Goal: Transaction & Acquisition: Purchase product/service

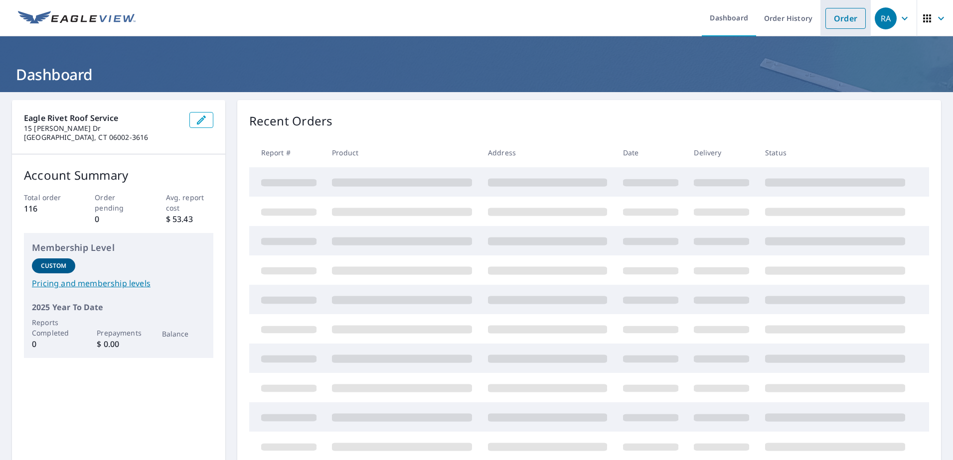
click at [829, 19] on link "Order" at bounding box center [845, 18] width 40 height 21
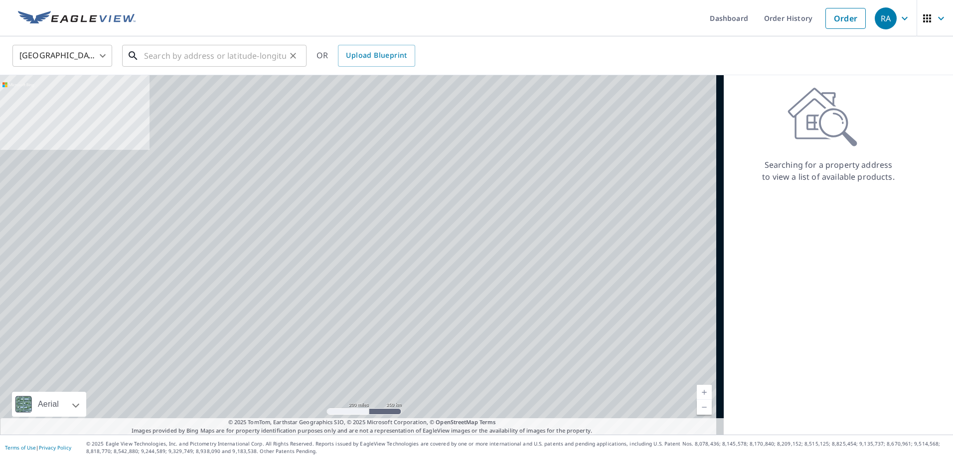
click at [156, 57] on input "text" at bounding box center [215, 56] width 142 height 28
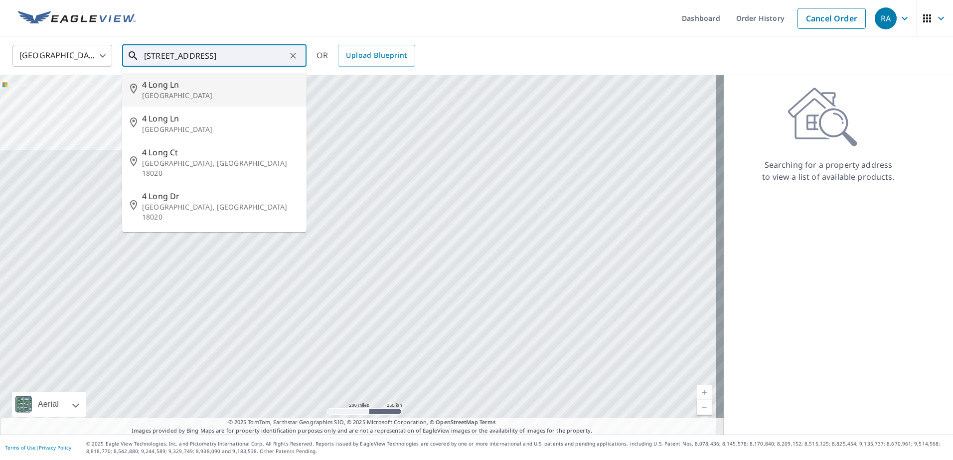
click at [164, 93] on p "[GEOGRAPHIC_DATA]" at bounding box center [220, 96] width 156 height 10
type input "[STREET_ADDRESS]"
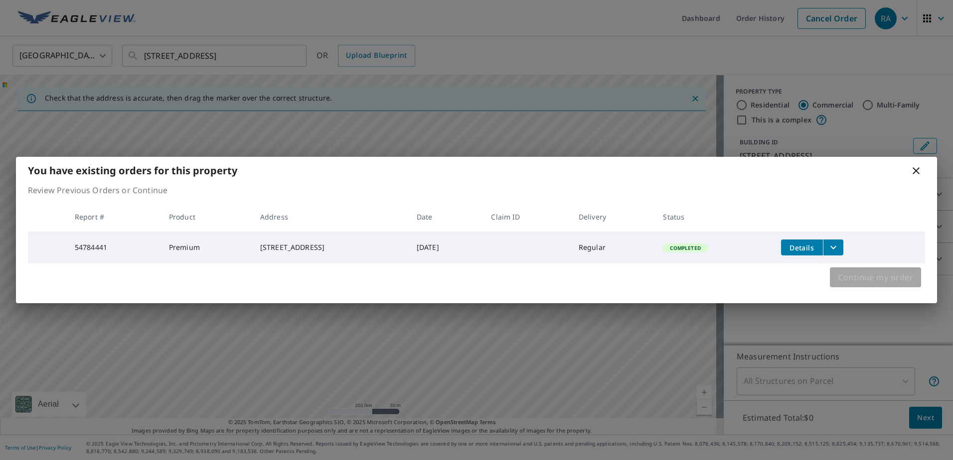
click at [874, 279] on span "Continue my order" at bounding box center [875, 278] width 75 height 14
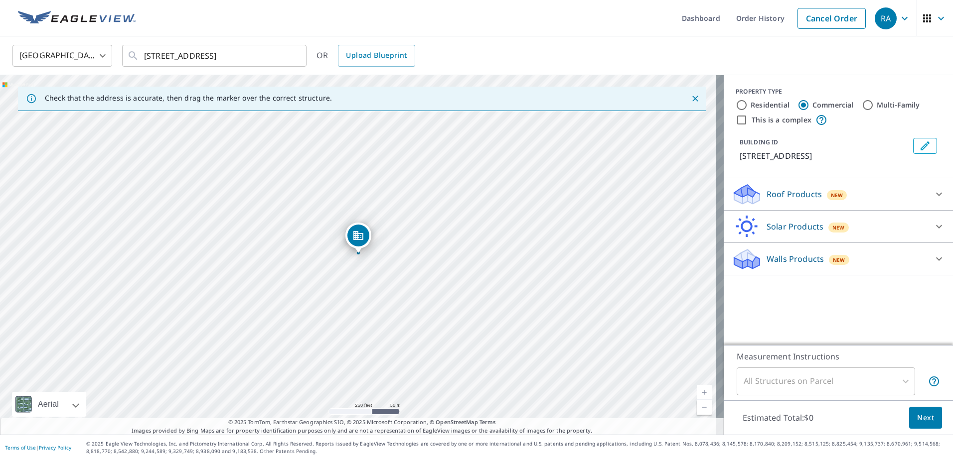
click at [697, 391] on link "Current Level 17, Zoom In" at bounding box center [704, 392] width 15 height 15
click at [697, 391] on link "Current Level 18, Zoom In" at bounding box center [704, 392] width 15 height 15
click at [697, 391] on link "Current Level 19, Zoom In" at bounding box center [704, 392] width 15 height 15
click at [697, 391] on link "Current Level 20, Zoom In Disabled" at bounding box center [704, 392] width 15 height 15
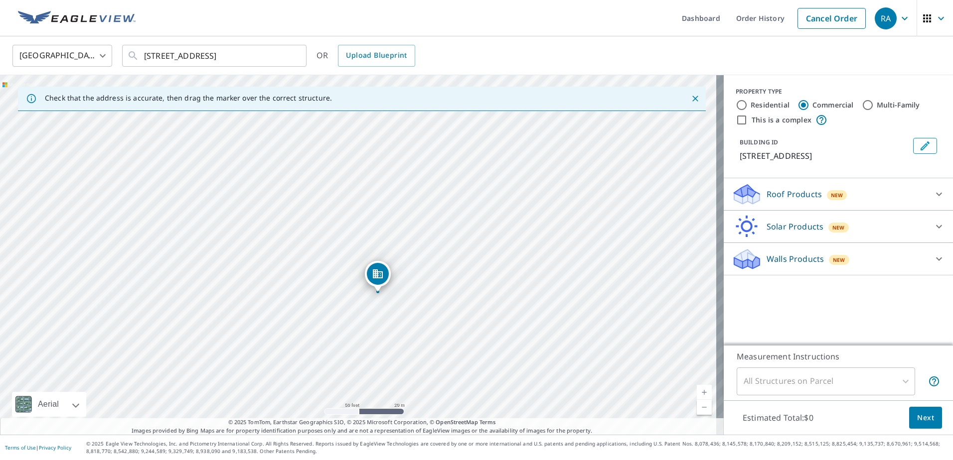
drag, startPoint x: 430, startPoint y: 266, endPoint x: 418, endPoint y: 279, distance: 18.7
click at [418, 279] on div "[STREET_ADDRESS]" at bounding box center [361, 255] width 723 height 360
click at [408, 286] on div "[STREET_ADDRESS]" at bounding box center [361, 255] width 723 height 360
drag, startPoint x: 355, startPoint y: 239, endPoint x: 323, endPoint y: 259, distance: 37.4
drag, startPoint x: 393, startPoint y: 313, endPoint x: 410, endPoint y: 246, distance: 69.5
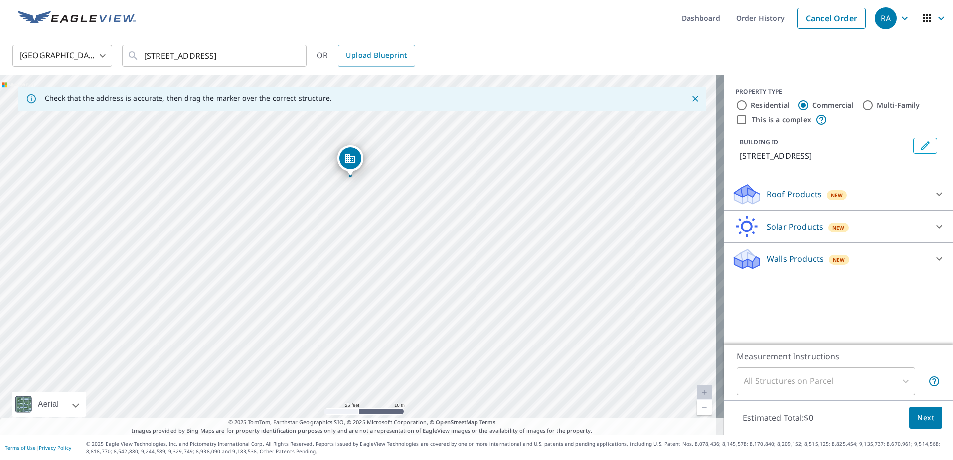
click at [410, 246] on div "[STREET_ADDRESS]" at bounding box center [361, 255] width 723 height 360
drag, startPoint x: 434, startPoint y: 263, endPoint x: 370, endPoint y: 250, distance: 65.6
click at [370, 250] on div "[STREET_ADDRESS]" at bounding box center [361, 255] width 723 height 360
drag, startPoint x: 369, startPoint y: 306, endPoint x: 383, endPoint y: 166, distance: 140.7
click at [383, 166] on div "[STREET_ADDRESS]" at bounding box center [361, 255] width 723 height 360
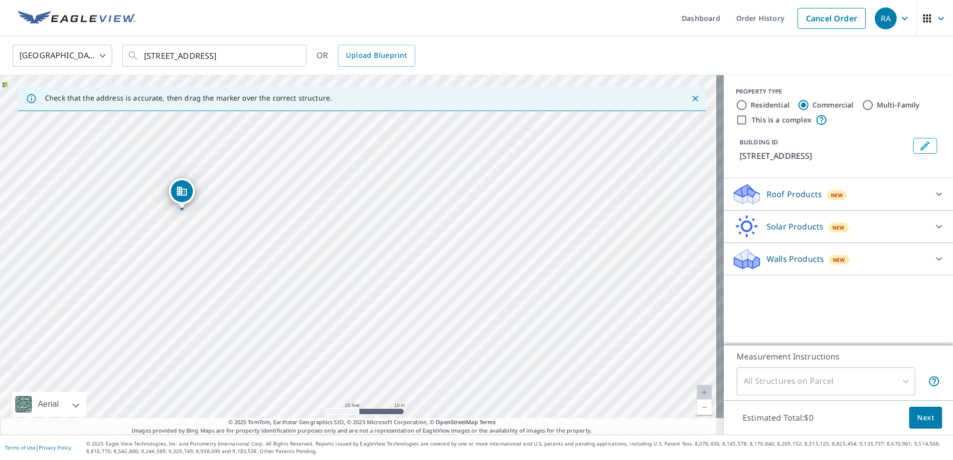
drag, startPoint x: 429, startPoint y: 229, endPoint x: 293, endPoint y: 479, distance: 284.7
click at [293, 460] on html "RA RA Dashboard Order History Cancel Order RA [GEOGRAPHIC_DATA] [GEOGRAPHIC_DAT…" at bounding box center [476, 230] width 953 height 460
drag, startPoint x: 324, startPoint y: 321, endPoint x: 302, endPoint y: 419, distance: 101.1
click at [292, 444] on div "Dashboard Order History Cancel Order RA [GEOGRAPHIC_DATA] [GEOGRAPHIC_DATA] ​ 4…" at bounding box center [476, 230] width 953 height 460
click at [376, 211] on div "[STREET_ADDRESS]" at bounding box center [361, 255] width 723 height 360
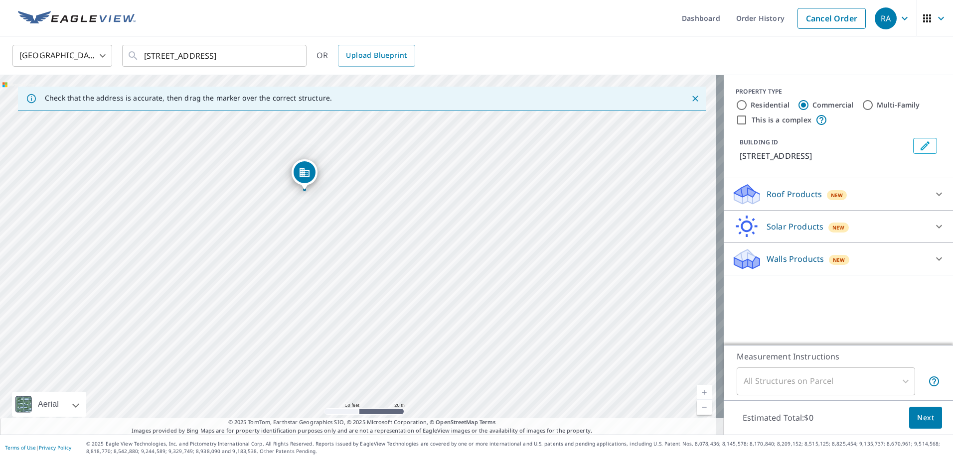
drag, startPoint x: 408, startPoint y: 199, endPoint x: 375, endPoint y: 347, distance: 151.1
click at [375, 347] on div "[STREET_ADDRESS]" at bounding box center [361, 255] width 723 height 360
drag, startPoint x: 406, startPoint y: 331, endPoint x: 431, endPoint y: 174, distance: 158.5
click at [431, 174] on div "[STREET_ADDRESS]" at bounding box center [361, 255] width 723 height 360
drag, startPoint x: 443, startPoint y: 268, endPoint x: 438, endPoint y: 110, distance: 157.5
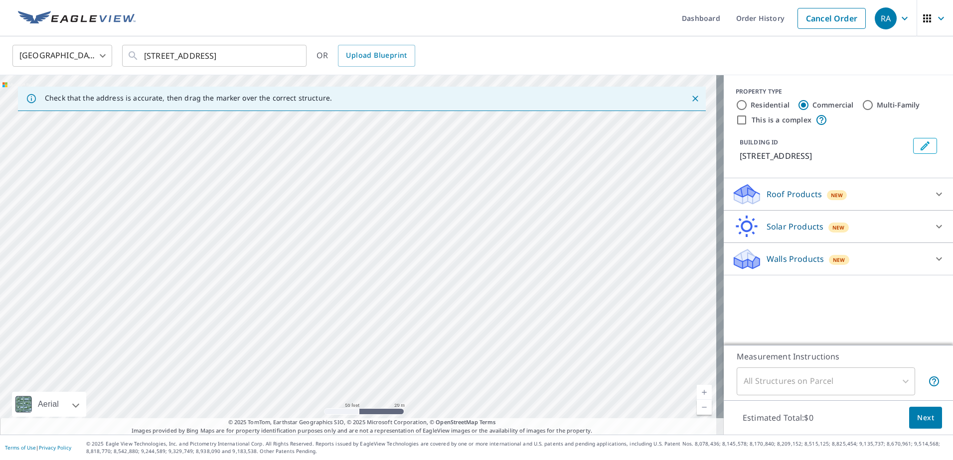
click at [438, 111] on div "Check that the address is accurate, then drag the marker over the correct struc…" at bounding box center [361, 255] width 723 height 360
drag, startPoint x: 447, startPoint y: 227, endPoint x: 443, endPoint y: 85, distance: 142.6
click at [446, 94] on div "Check that the address is accurate, then drag the marker over the correct struc…" at bounding box center [361, 255] width 723 height 360
drag, startPoint x: 424, startPoint y: 227, endPoint x: 426, endPoint y: 148, distance: 78.7
click at [426, 148] on div "[STREET_ADDRESS]" at bounding box center [361, 255] width 723 height 360
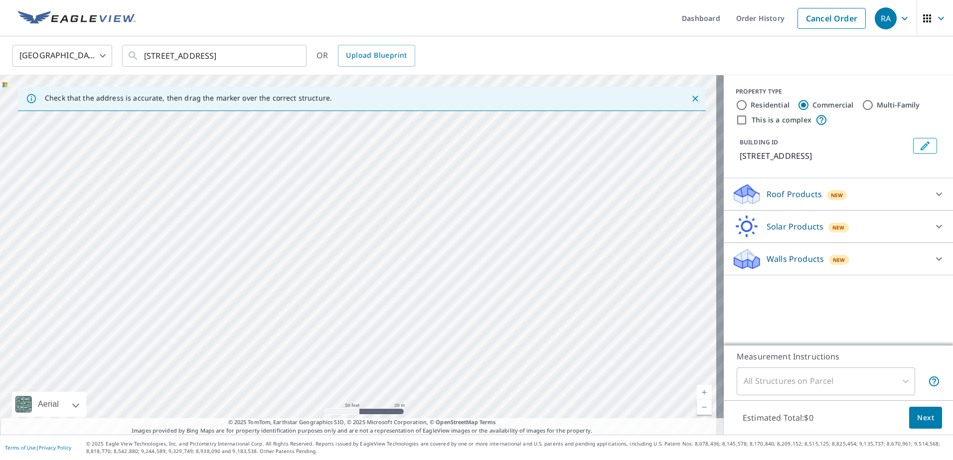
click at [419, 151] on div "[STREET_ADDRESS]" at bounding box center [361, 255] width 723 height 360
drag, startPoint x: 548, startPoint y: 174, endPoint x: 499, endPoint y: 301, distance: 136.3
click at [499, 301] on div "[STREET_ADDRESS]" at bounding box center [361, 255] width 723 height 360
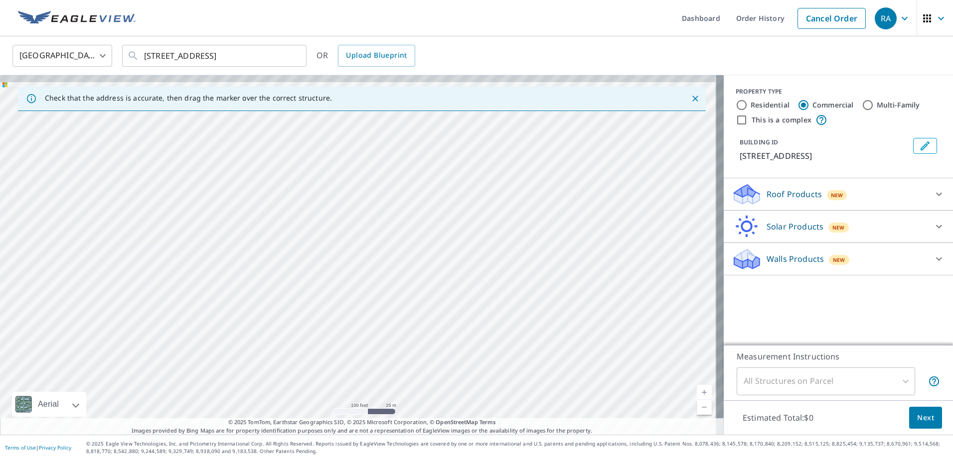
drag, startPoint x: 495, startPoint y: 296, endPoint x: 462, endPoint y: 425, distance: 133.6
click at [462, 425] on div "Check that the address is accurate, then drag the marker over the correct struc…" at bounding box center [361, 255] width 723 height 360
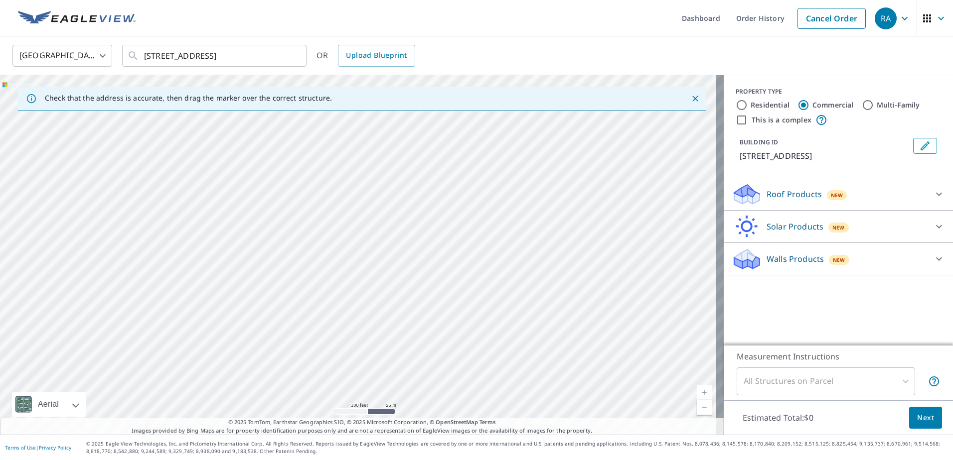
click at [257, 335] on div "[STREET_ADDRESS]" at bounding box center [361, 255] width 723 height 360
drag, startPoint x: 250, startPoint y: 355, endPoint x: 262, endPoint y: 164, distance: 190.7
click at [262, 171] on div "[STREET_ADDRESS]" at bounding box center [361, 255] width 723 height 360
drag, startPoint x: 256, startPoint y: 333, endPoint x: 267, endPoint y: 170, distance: 162.8
click at [267, 180] on div "[STREET_ADDRESS]" at bounding box center [361, 255] width 723 height 360
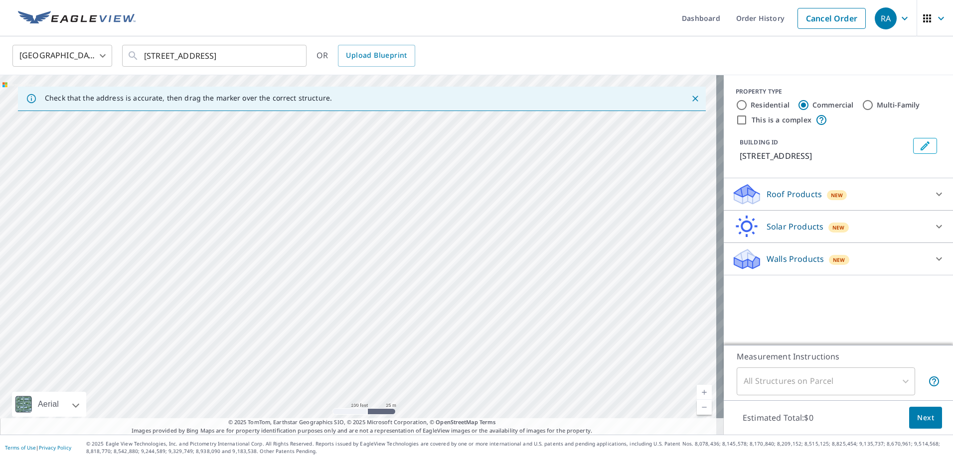
drag, startPoint x: 231, startPoint y: 301, endPoint x: 229, endPoint y: 149, distance: 152.0
click at [232, 171] on div "[STREET_ADDRESS]" at bounding box center [361, 255] width 723 height 360
drag, startPoint x: 212, startPoint y: 291, endPoint x: 229, endPoint y: 163, distance: 129.7
click at [229, 165] on div "[STREET_ADDRESS]" at bounding box center [361, 255] width 723 height 360
drag, startPoint x: 225, startPoint y: 160, endPoint x: 214, endPoint y: 330, distance: 170.8
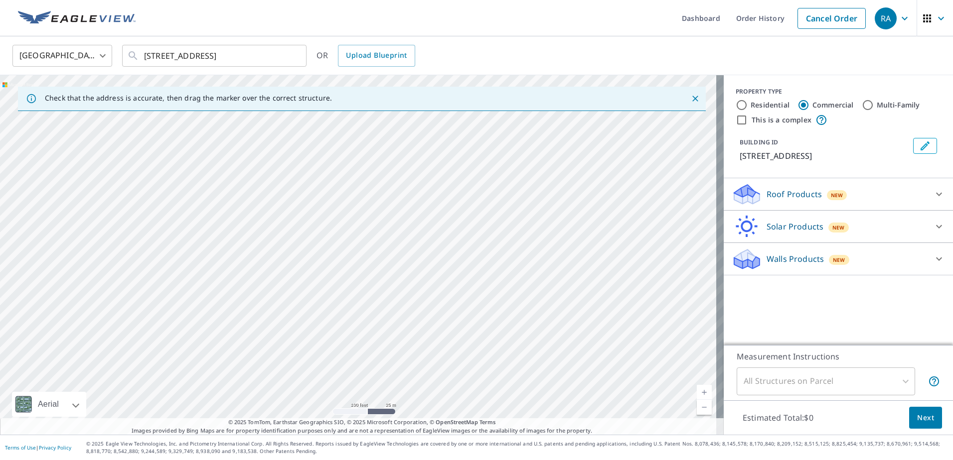
click at [214, 333] on div "[STREET_ADDRESS]" at bounding box center [361, 255] width 723 height 360
drag, startPoint x: 232, startPoint y: 193, endPoint x: 218, endPoint y: 336, distance: 143.2
click at [218, 336] on div "[STREET_ADDRESS]" at bounding box center [361, 255] width 723 height 360
drag, startPoint x: 242, startPoint y: 212, endPoint x: 218, endPoint y: 372, distance: 161.6
click at [218, 372] on div "[STREET_ADDRESS]" at bounding box center [361, 255] width 723 height 360
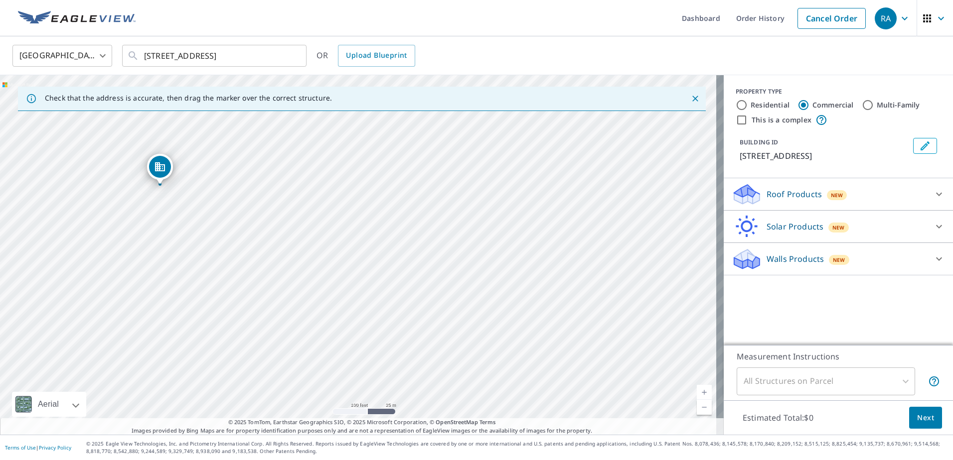
drag, startPoint x: 312, startPoint y: 365, endPoint x: 327, endPoint y: 203, distance: 162.1
click at [327, 203] on div "[STREET_ADDRESS]" at bounding box center [361, 255] width 723 height 360
drag, startPoint x: 238, startPoint y: 238, endPoint x: 242, endPoint y: 377, distance: 139.6
click at [242, 377] on div "[STREET_ADDRESS]" at bounding box center [361, 255] width 723 height 360
drag, startPoint x: 284, startPoint y: 365, endPoint x: 277, endPoint y: 238, distance: 126.8
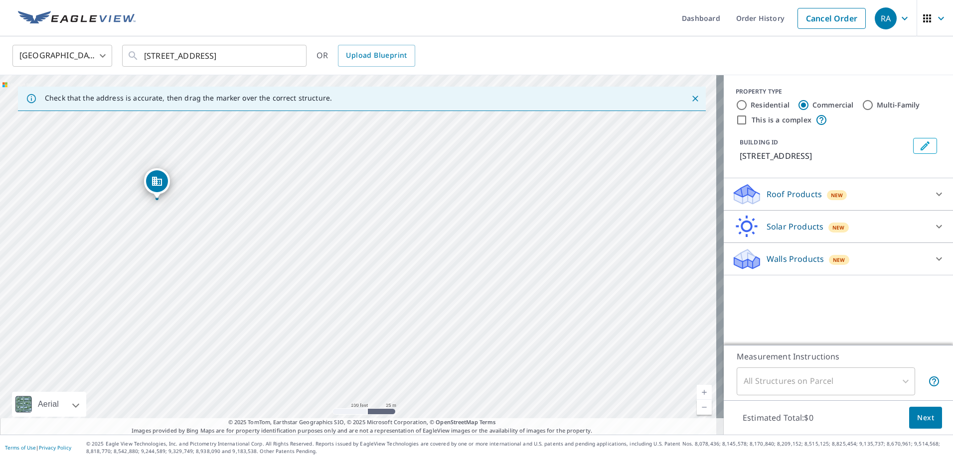
click at [277, 238] on div "[STREET_ADDRESS]" at bounding box center [361, 255] width 723 height 360
drag, startPoint x: 178, startPoint y: 242, endPoint x: 177, endPoint y: 313, distance: 70.8
click at [177, 313] on div "[STREET_ADDRESS]" at bounding box center [361, 255] width 723 height 360
drag, startPoint x: 150, startPoint y: 353, endPoint x: 171, endPoint y: 243, distance: 112.1
click at [171, 243] on div "[STREET_ADDRESS]" at bounding box center [361, 255] width 723 height 360
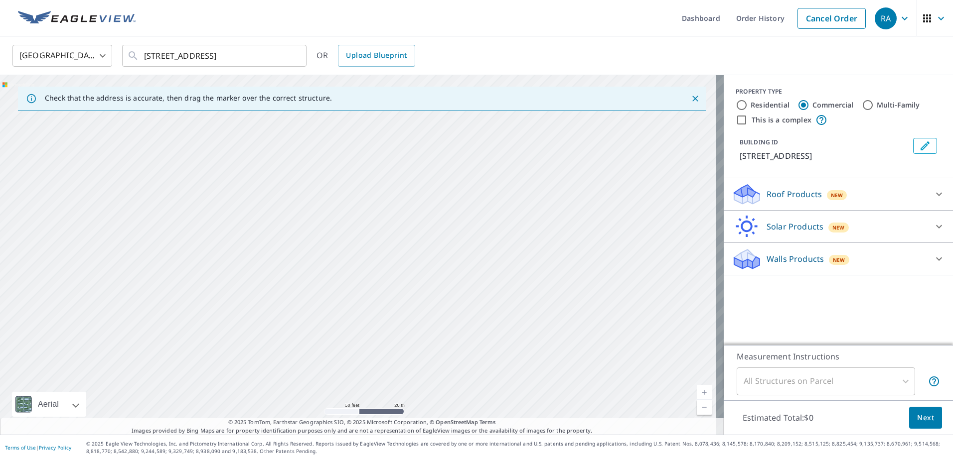
drag, startPoint x: 180, startPoint y: 347, endPoint x: 188, endPoint y: 216, distance: 131.3
click at [188, 216] on div "[STREET_ADDRESS]" at bounding box center [361, 255] width 723 height 360
drag, startPoint x: 150, startPoint y: 202, endPoint x: 171, endPoint y: 359, distance: 158.3
click at [171, 359] on div "[STREET_ADDRESS]" at bounding box center [361, 255] width 723 height 360
drag, startPoint x: 188, startPoint y: 255, endPoint x: 176, endPoint y: 348, distance: 94.0
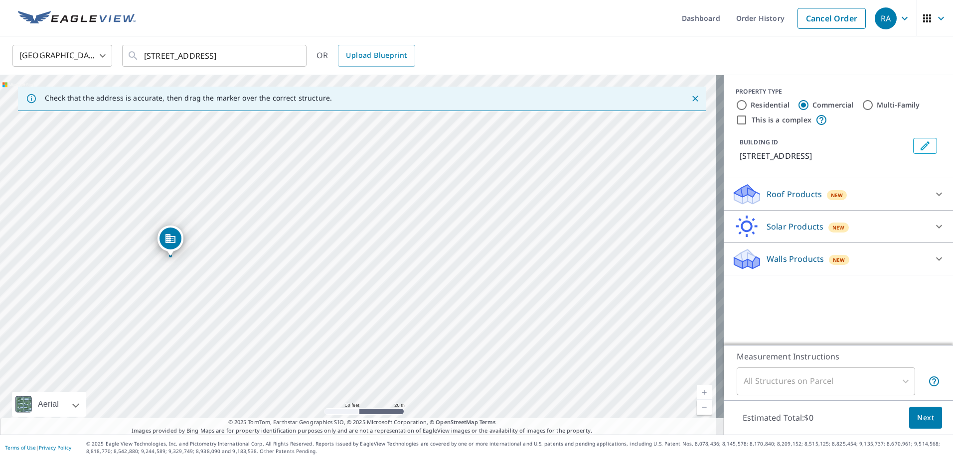
click at [177, 350] on div "[STREET_ADDRESS]" at bounding box center [361, 255] width 723 height 360
drag, startPoint x: 169, startPoint y: 243, endPoint x: 178, endPoint y: 289, distance: 47.2
drag, startPoint x: 304, startPoint y: 348, endPoint x: 320, endPoint y: 250, distance: 100.0
click at [320, 251] on div "[STREET_ADDRESS]" at bounding box center [361, 255] width 723 height 360
drag, startPoint x: 306, startPoint y: 323, endPoint x: 303, endPoint y: 174, distance: 149.5
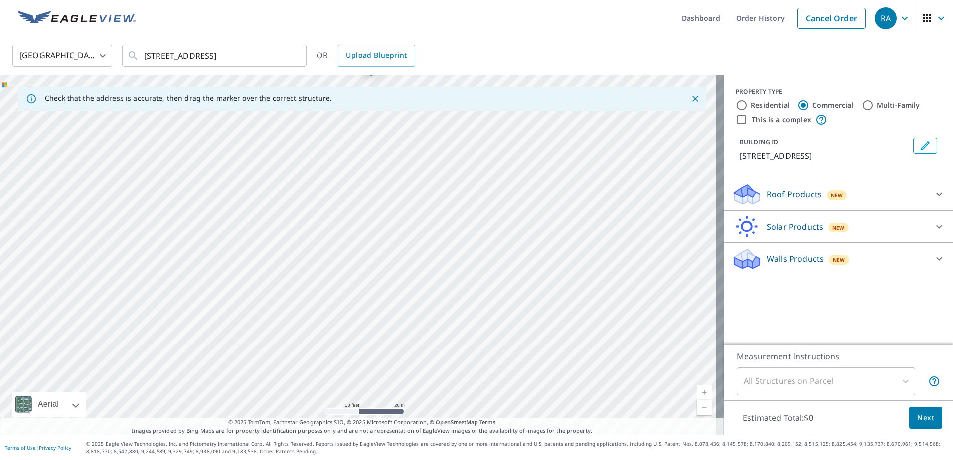
click at [303, 178] on div "[STREET_ADDRESS]" at bounding box center [361, 255] width 723 height 360
drag, startPoint x: 303, startPoint y: 174, endPoint x: 280, endPoint y: 366, distance: 193.1
click at [280, 366] on div "[STREET_ADDRESS]" at bounding box center [361, 255] width 723 height 360
drag, startPoint x: 305, startPoint y: 262, endPoint x: 281, endPoint y: 365, distance: 105.4
click at [281, 365] on div "[STREET_ADDRESS]" at bounding box center [361, 255] width 723 height 360
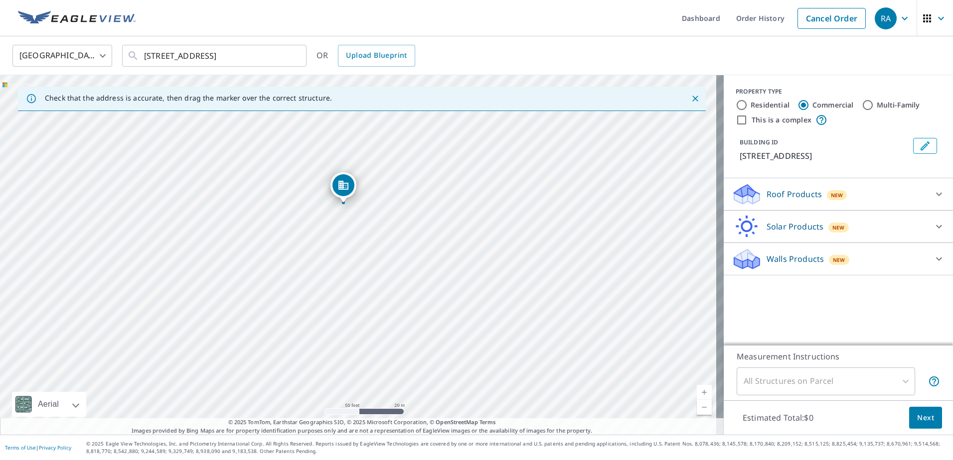
drag, startPoint x: 320, startPoint y: 244, endPoint x: 342, endPoint y: 180, distance: 67.7
drag, startPoint x: 389, startPoint y: 293, endPoint x: 324, endPoint y: 320, distance: 70.1
click at [324, 320] on div "[STREET_ADDRESS]" at bounding box center [361, 255] width 723 height 360
drag, startPoint x: 303, startPoint y: 341, endPoint x: 320, endPoint y: 255, distance: 88.3
click at [320, 255] on div "[STREET_ADDRESS]" at bounding box center [361, 255] width 723 height 360
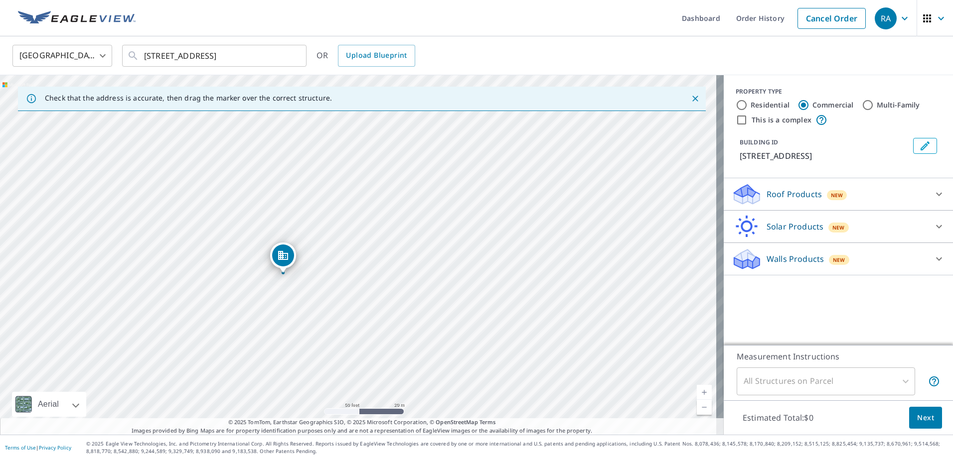
drag, startPoint x: 349, startPoint y: 208, endPoint x: 310, endPoint y: 287, distance: 88.0
click at [320, 287] on div "[STREET_ADDRESS]" at bounding box center [361, 255] width 723 height 360
click at [735, 104] on input "Residential" at bounding box center [741, 105] width 12 height 12
radio input "true"
type input "1"
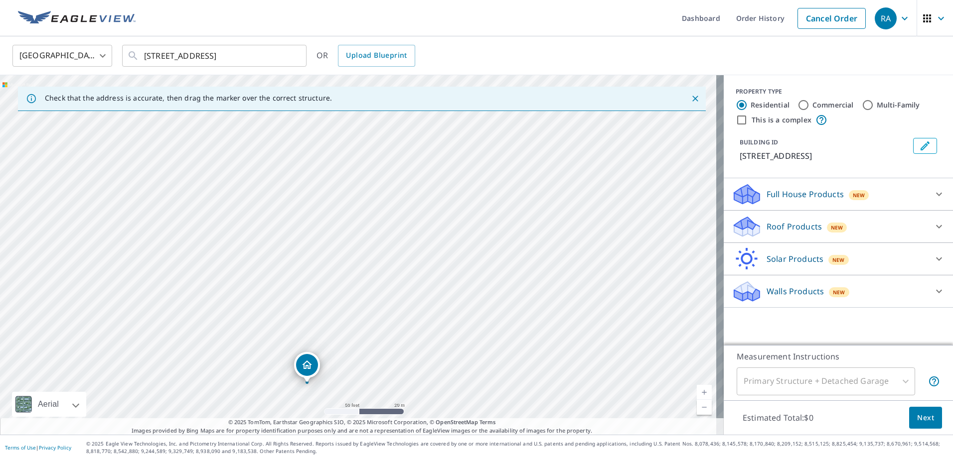
drag, startPoint x: 460, startPoint y: 254, endPoint x: 409, endPoint y: 384, distance: 139.3
click at [409, 384] on div "[STREET_ADDRESS]" at bounding box center [361, 255] width 723 height 360
click at [877, 190] on div "Full House Products New" at bounding box center [828, 194] width 195 height 23
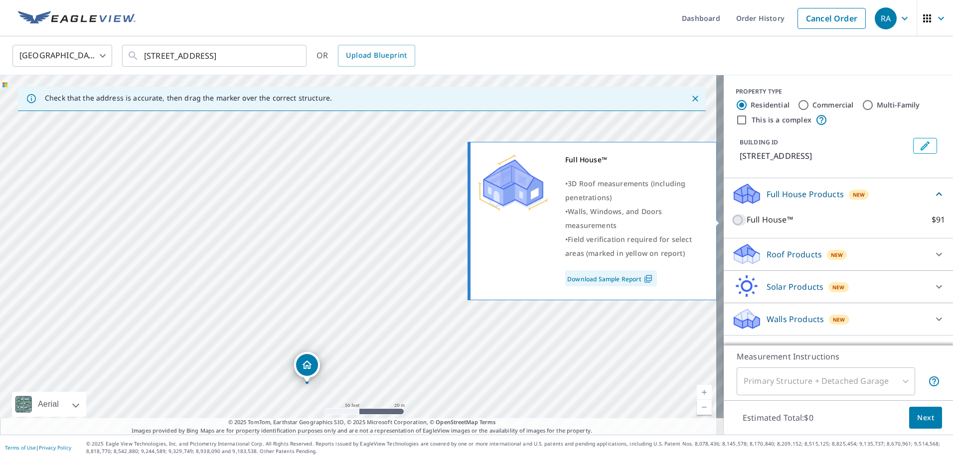
click at [731, 221] on input "Full House™ $91" at bounding box center [738, 220] width 15 height 12
checkbox input "true"
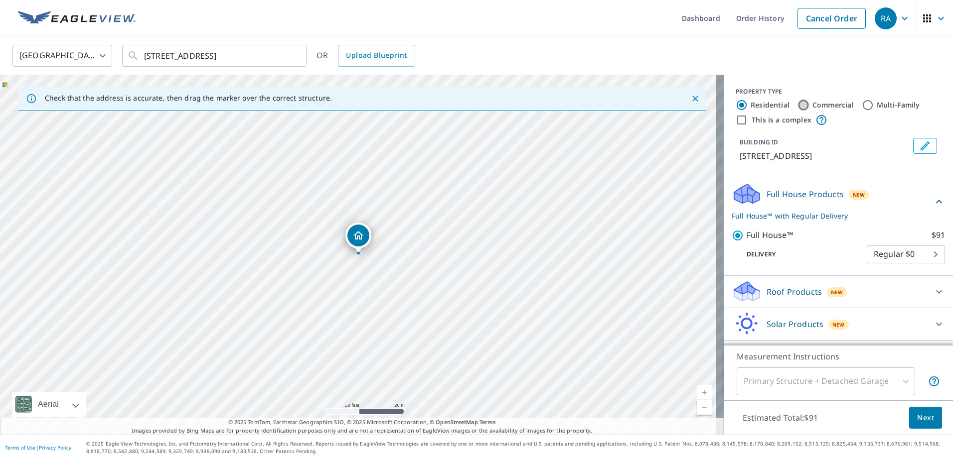
click at [797, 104] on input "Commercial" at bounding box center [803, 105] width 12 height 12
radio input "true"
type input "4"
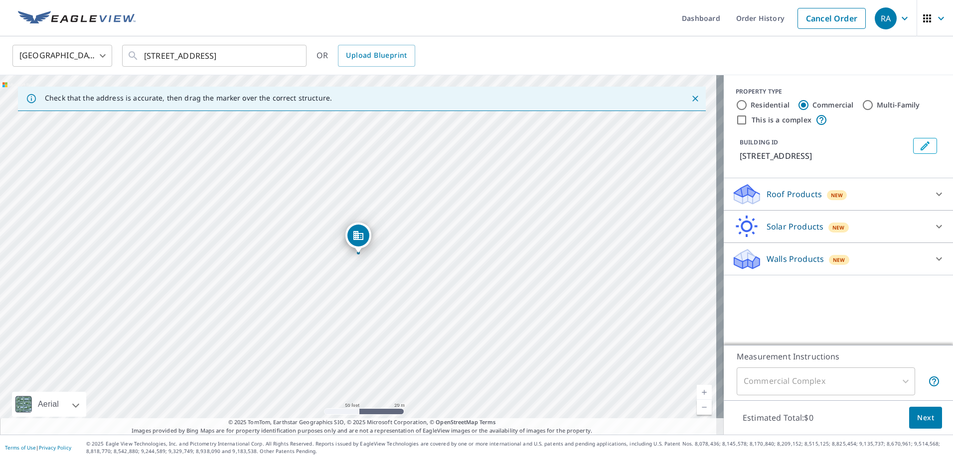
click at [848, 189] on div "Roof Products New" at bounding box center [828, 194] width 195 height 23
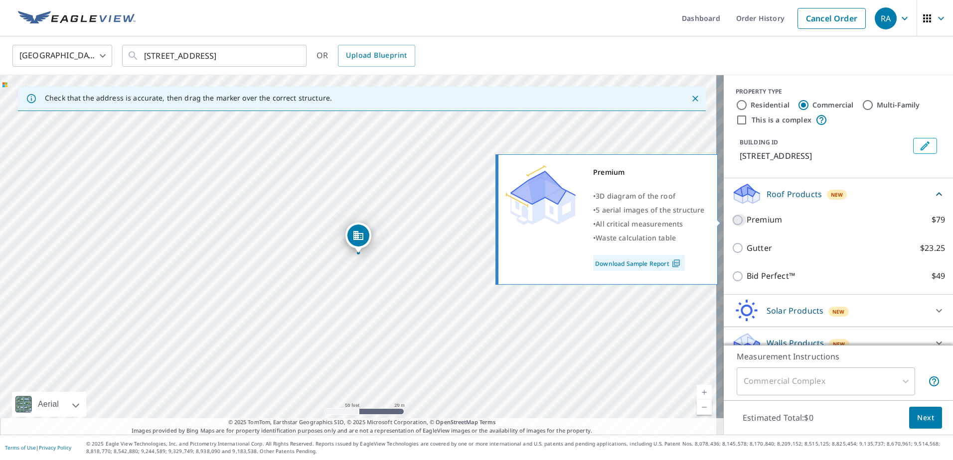
click at [732, 221] on input "Premium $79" at bounding box center [738, 220] width 15 height 12
checkbox input "true"
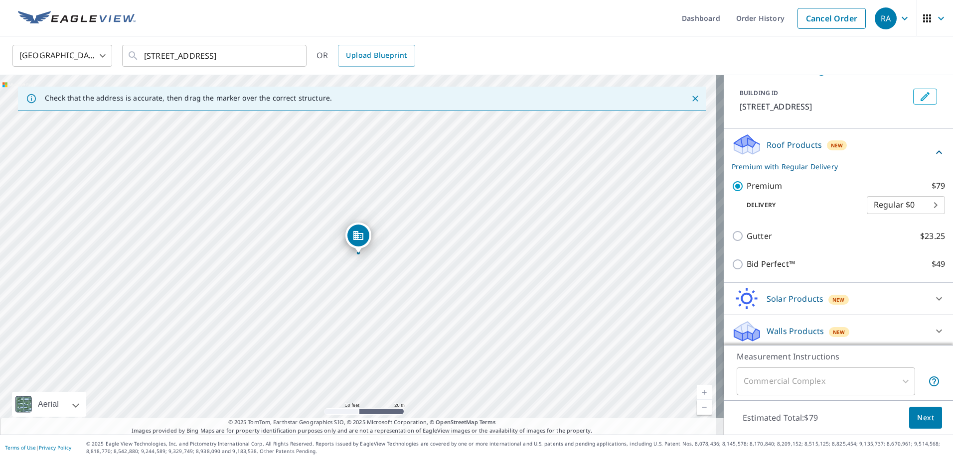
scroll to position [52, 0]
click at [917, 414] on span "Next" at bounding box center [925, 418] width 17 height 12
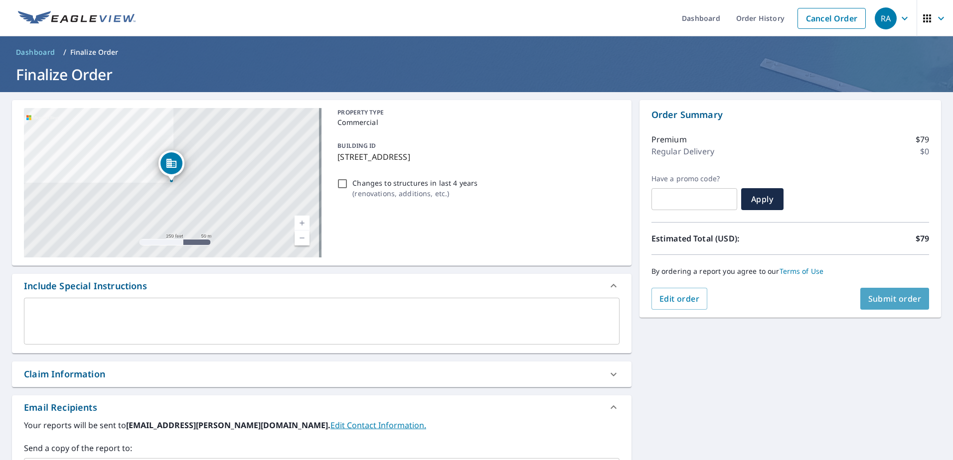
click at [887, 298] on span "Submit order" at bounding box center [894, 298] width 53 height 11
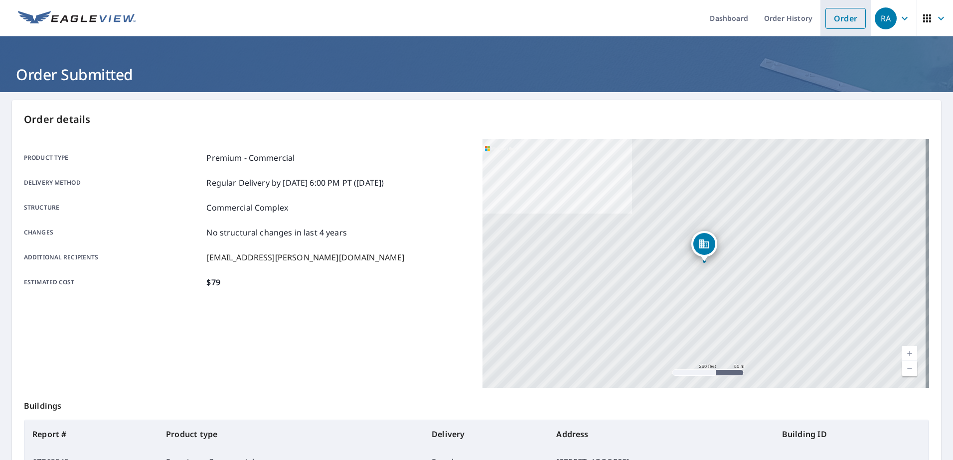
click at [841, 14] on link "Order" at bounding box center [845, 18] width 40 height 21
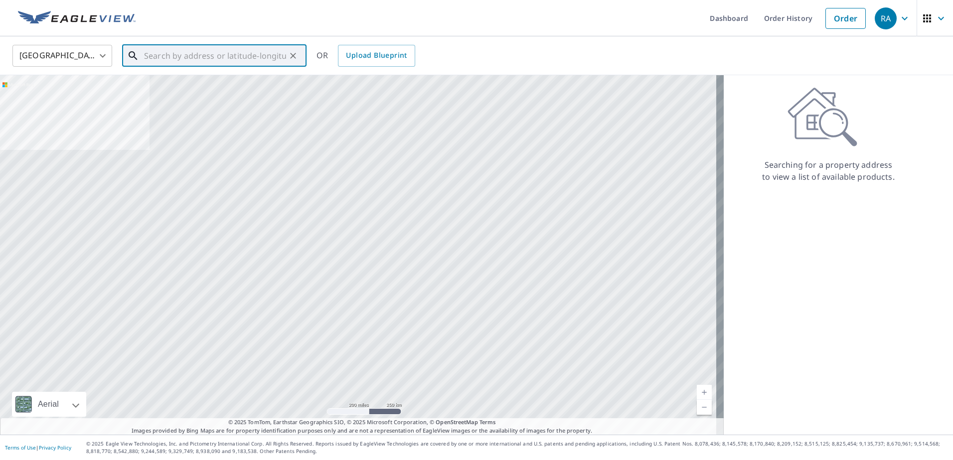
click at [161, 56] on input "text" at bounding box center [215, 56] width 142 height 28
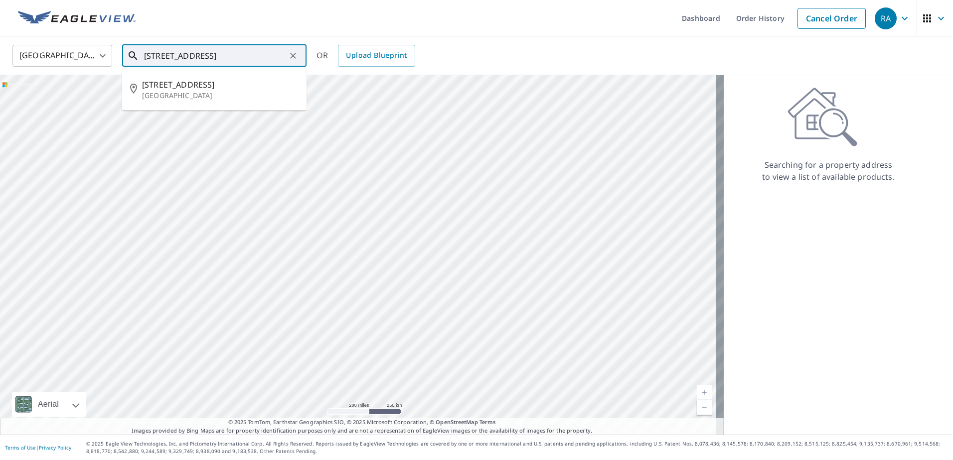
type input "[STREET_ADDRESS]"
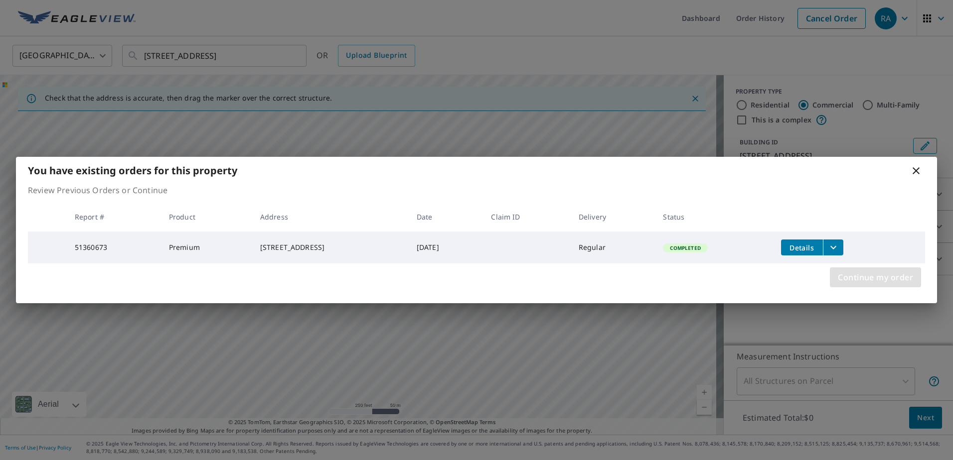
click at [862, 281] on span "Continue my order" at bounding box center [875, 278] width 75 height 14
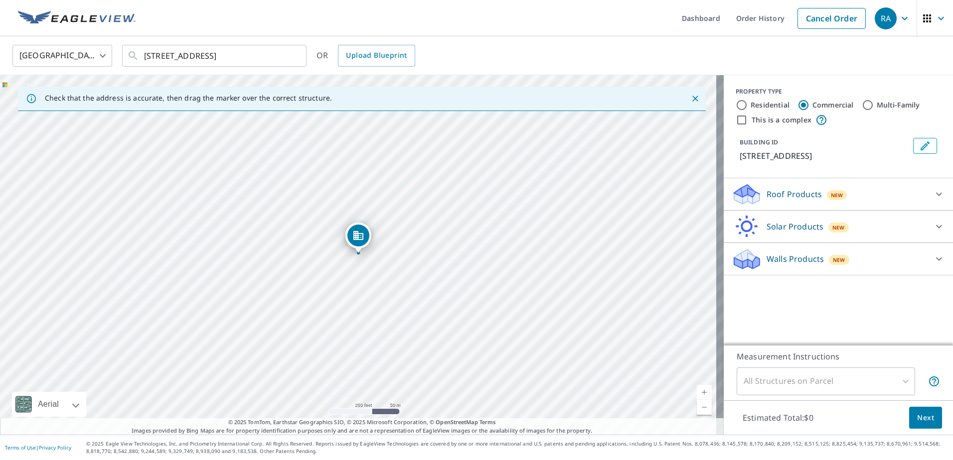
click at [697, 391] on link "Current Level 17, Zoom In" at bounding box center [704, 392] width 15 height 15
click at [697, 391] on link "Current Level 18, Zoom In" at bounding box center [704, 392] width 15 height 15
click at [697, 391] on link "Current Level 19, Zoom In" at bounding box center [704, 392] width 15 height 15
click at [697, 391] on link "Current Level 20, Zoom In Disabled" at bounding box center [704, 392] width 15 height 15
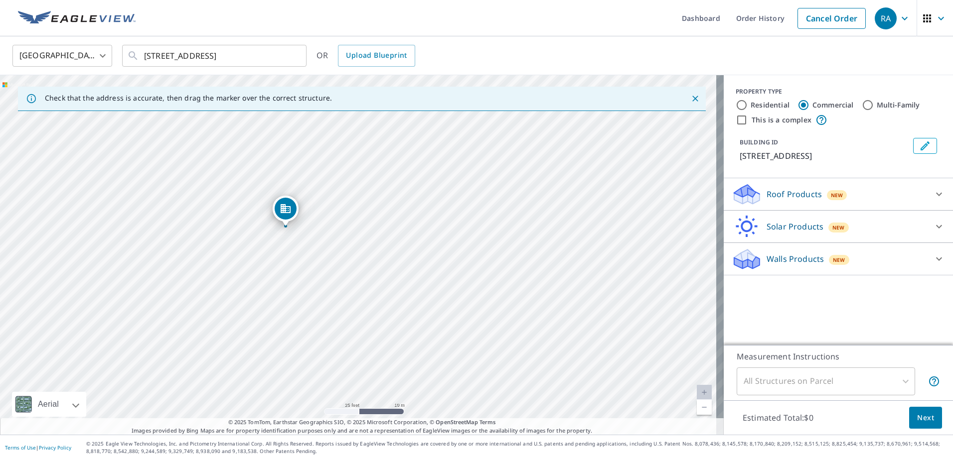
drag, startPoint x: 399, startPoint y: 309, endPoint x: 326, endPoint y: 282, distance: 77.6
click at [326, 282] on div "[STREET_ADDRESS]" at bounding box center [361, 255] width 723 height 360
click at [853, 192] on div "Roof Products New" at bounding box center [828, 194] width 195 height 23
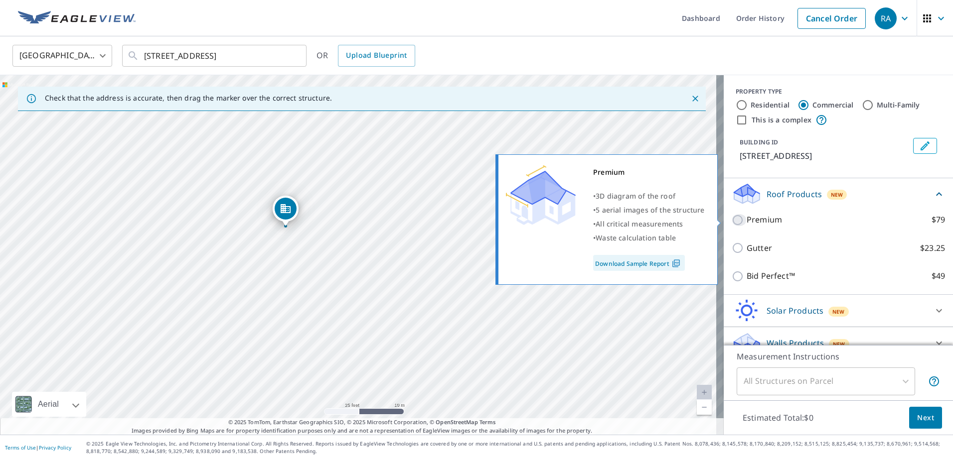
click at [734, 220] on input "Premium $79" at bounding box center [738, 220] width 15 height 12
checkbox input "true"
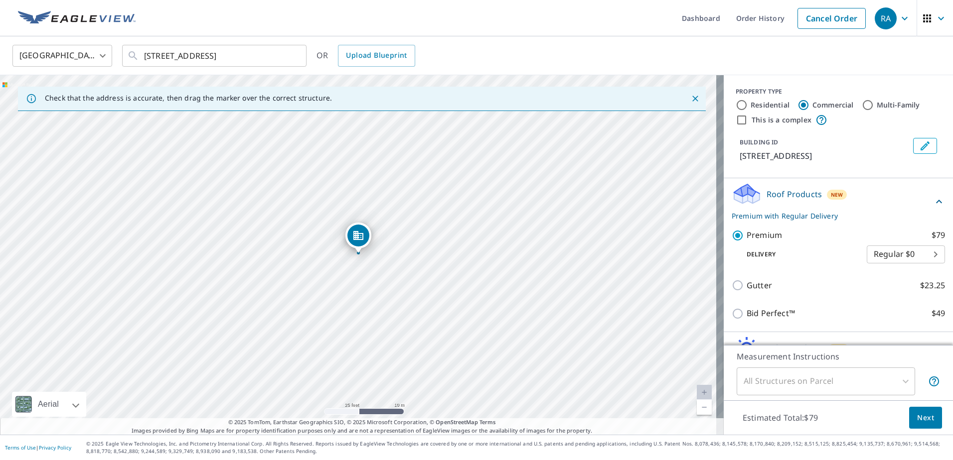
click at [917, 416] on span "Next" at bounding box center [925, 418] width 17 height 12
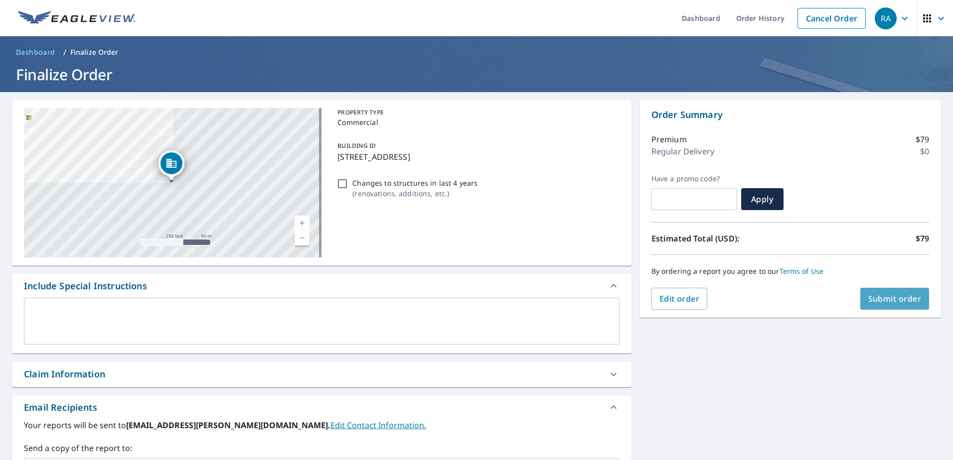
click at [882, 296] on span "Submit order" at bounding box center [894, 298] width 53 height 11
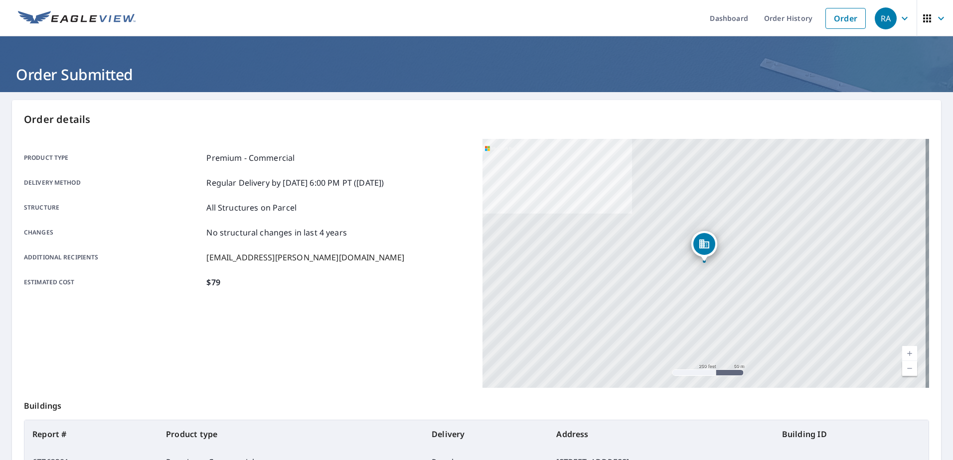
click at [898, 17] on icon "button" at bounding box center [904, 18] width 12 height 12
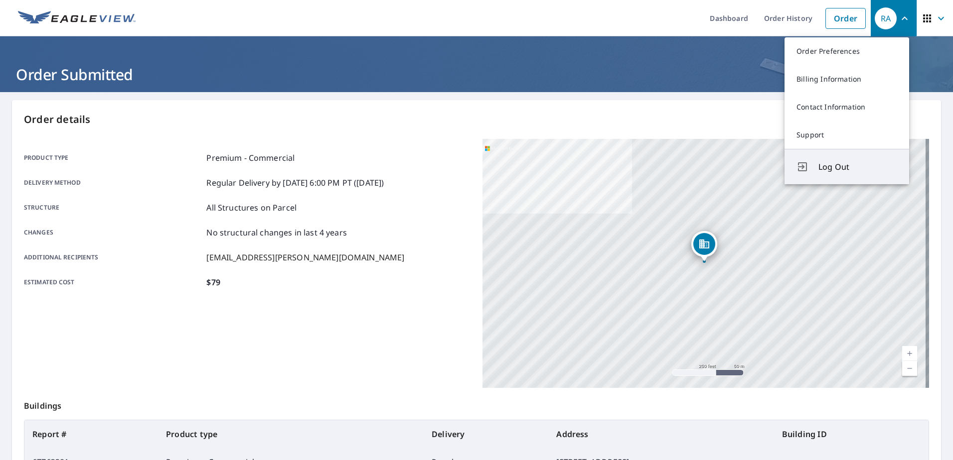
click at [837, 166] on span "Log Out" at bounding box center [857, 167] width 79 height 12
